Goal: Information Seeking & Learning: Find specific fact

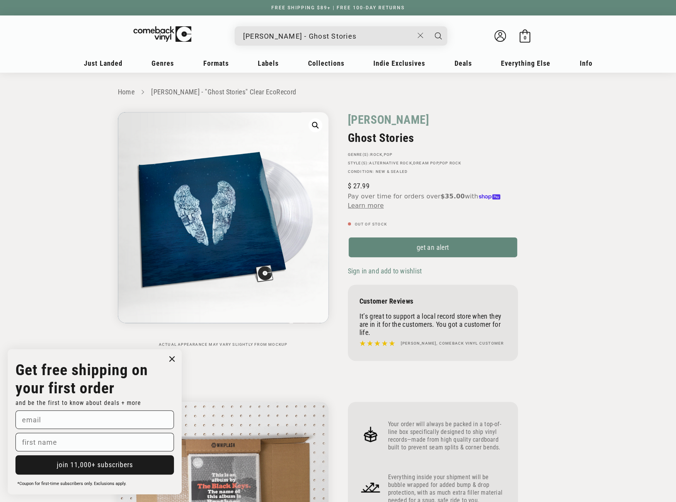
drag, startPoint x: 339, startPoint y: 35, endPoint x: 233, endPoint y: 34, distance: 106.3
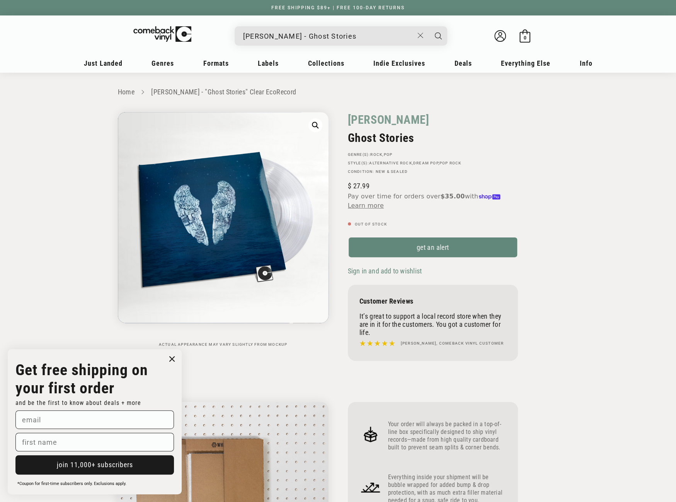
click at [233, 34] on details-modal "Coldplay - Ghost Stories Coldplay - "Ghost Stories" Regular price $ 19.99 Regul…" at bounding box center [341, 35] width 294 height 19
paste input "5021732546623"
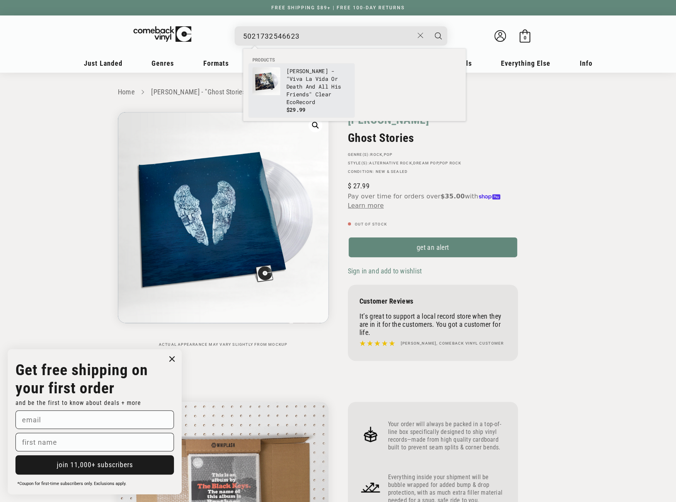
type input "5021732546623"
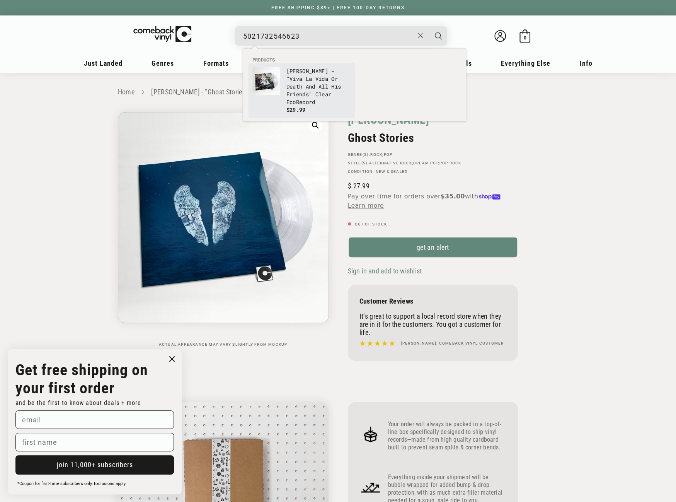
click at [285, 83] on link "Coldplay - "Viva La Vida Or Death And All His Friends" Clear EcoRecord $29.99" at bounding box center [301, 90] width 98 height 46
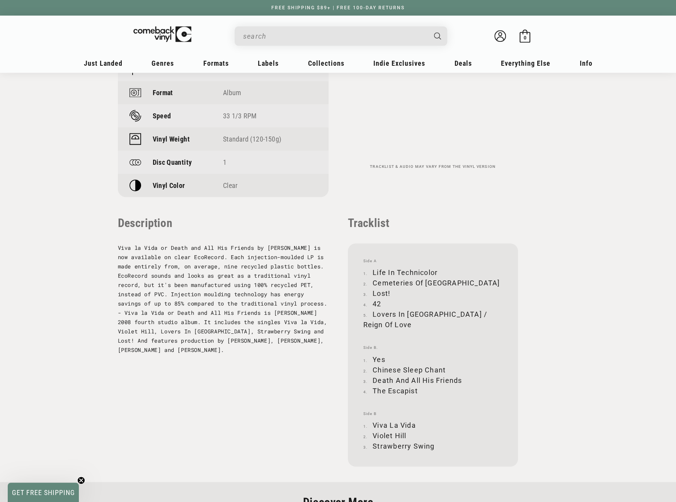
scroll to position [696, 0]
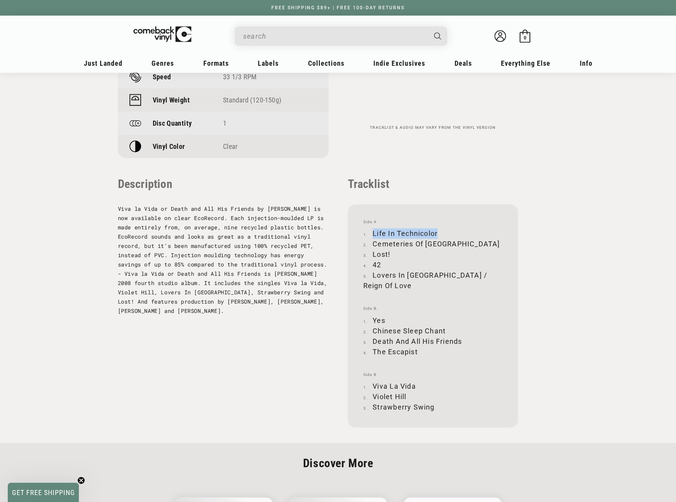
drag, startPoint x: 373, startPoint y: 233, endPoint x: 437, endPoint y: 228, distance: 64.3
click at [437, 228] on li "Life In Technicolor" at bounding box center [432, 233] width 139 height 10
copy li "Life In Technicolor"
drag, startPoint x: 374, startPoint y: 244, endPoint x: 450, endPoint y: 239, distance: 75.9
click at [450, 239] on li "Cemeteries Of [GEOGRAPHIC_DATA]" at bounding box center [432, 243] width 139 height 10
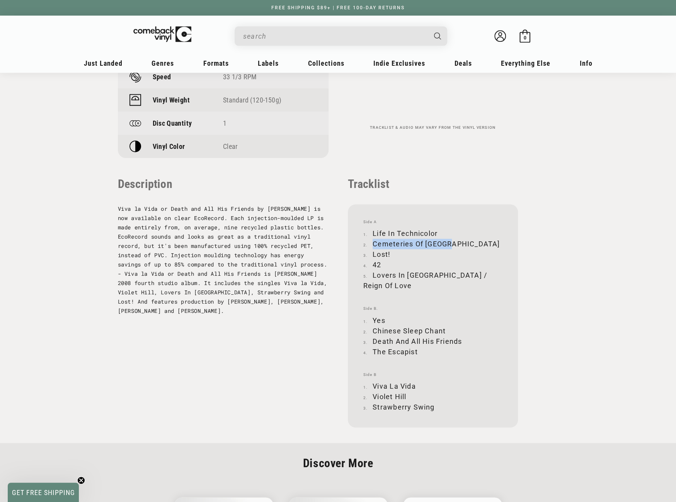
copy li "Cemeteries Of [GEOGRAPHIC_DATA]"
drag, startPoint x: 373, startPoint y: 255, endPoint x: 390, endPoint y: 254, distance: 17.5
click at [390, 254] on li "Lost!" at bounding box center [432, 254] width 139 height 10
copy li "Lost!"
drag, startPoint x: 373, startPoint y: 275, endPoint x: 483, endPoint y: 273, distance: 110.5
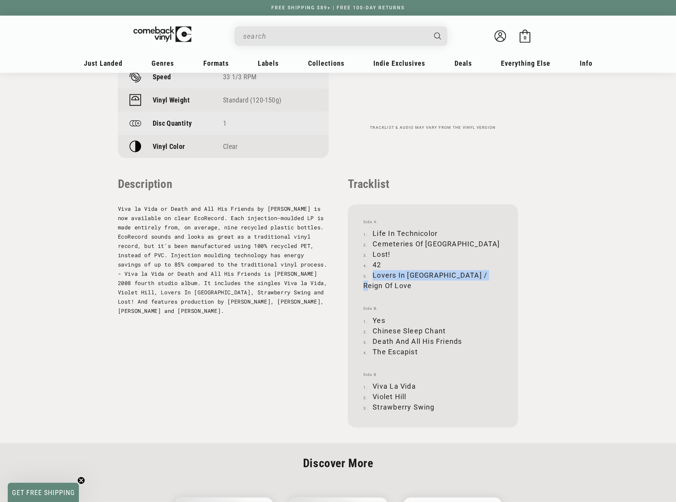
click at [483, 273] on li "Lovers In [GEOGRAPHIC_DATA] / Reign Of Love" at bounding box center [432, 280] width 139 height 21
copy li "Lovers In [GEOGRAPHIC_DATA] / Reign Of Love"
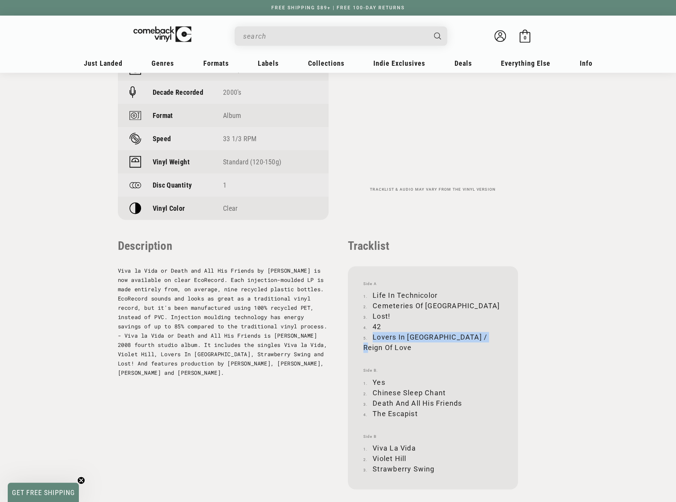
scroll to position [657, 0]
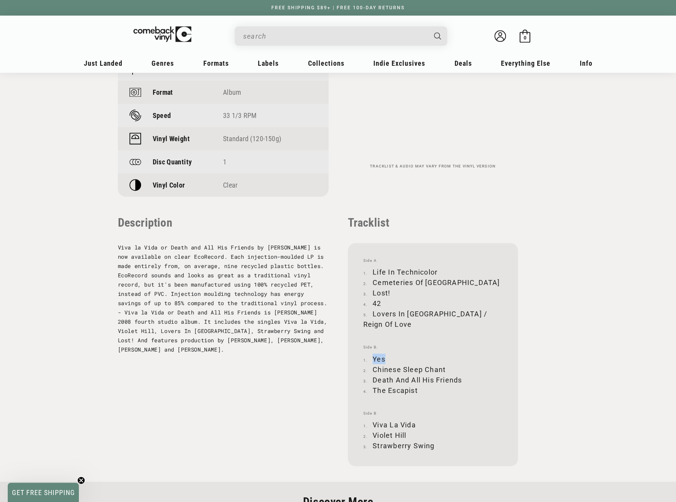
drag, startPoint x: 374, startPoint y: 348, endPoint x: 386, endPoint y: 347, distance: 11.6
click at [386, 353] on li "Yes" at bounding box center [432, 358] width 139 height 10
copy li "Yes"
drag, startPoint x: 373, startPoint y: 412, endPoint x: 419, endPoint y: 412, distance: 46.4
click at [419, 419] on li "Viva La Vida" at bounding box center [432, 424] width 139 height 10
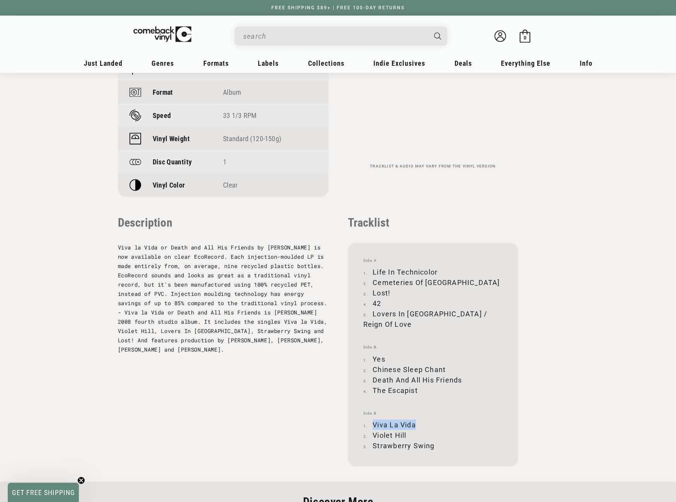
copy li "Viva La Vida"
drag, startPoint x: 374, startPoint y: 424, endPoint x: 411, endPoint y: 422, distance: 37.1
click at [411, 429] on li "Violet Hill" at bounding box center [432, 434] width 139 height 10
copy li "Violet Hill"
drag, startPoint x: 373, startPoint y: 435, endPoint x: 432, endPoint y: 434, distance: 58.8
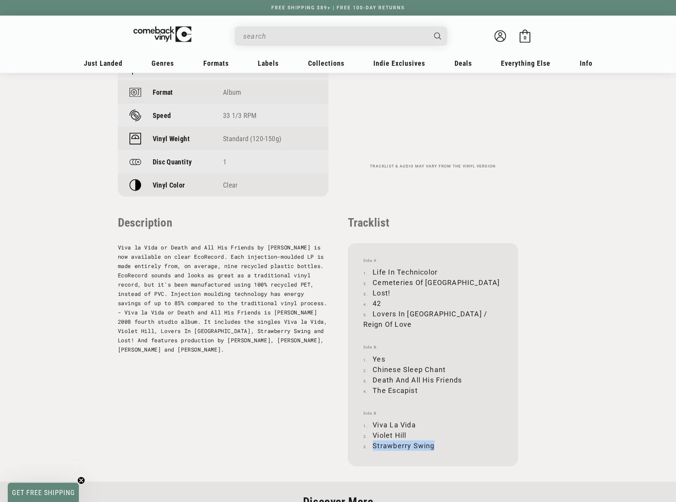
click at [432, 440] on li "Strawberry Swing" at bounding box center [432, 445] width 139 height 10
copy li "Strawberry Swing"
drag, startPoint x: 373, startPoint y: 368, endPoint x: 461, endPoint y: 367, distance: 87.7
click at [461, 374] on li "Death And All His Friends" at bounding box center [432, 379] width 139 height 10
copy li "Death And All His Friends"
